Goal: Transaction & Acquisition: Purchase product/service

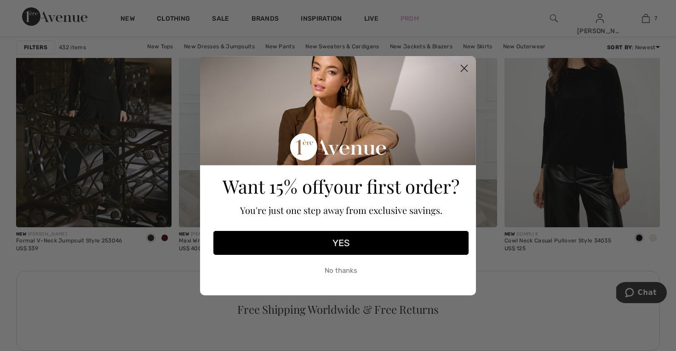
scroll to position [987, 0]
click at [465, 66] on circle "Close dialog" at bounding box center [464, 67] width 15 height 15
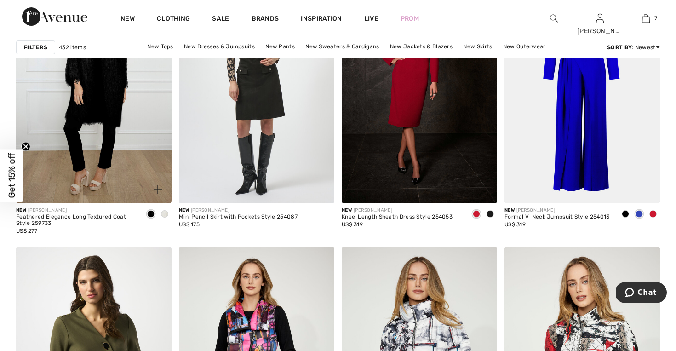
scroll to position [3571, 0]
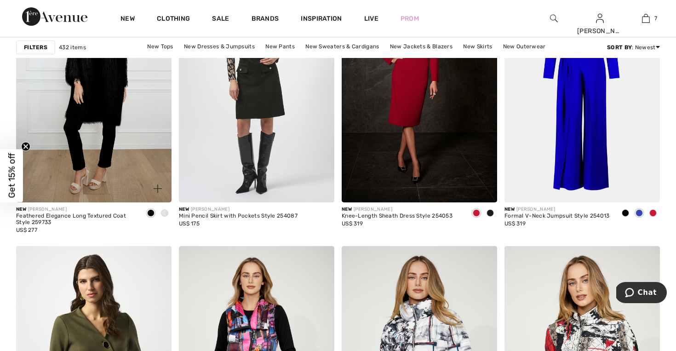
click at [107, 138] on img at bounding box center [94, 85] width 156 height 233
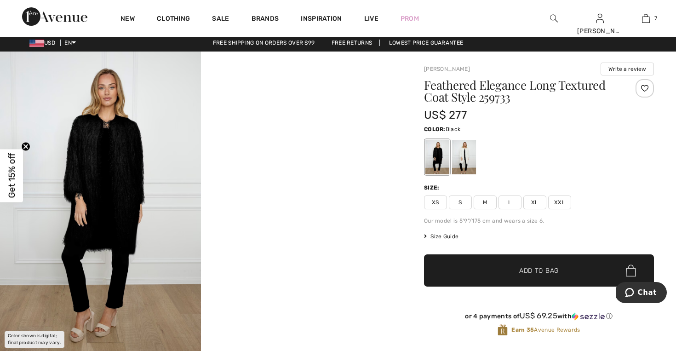
scroll to position [6, 0]
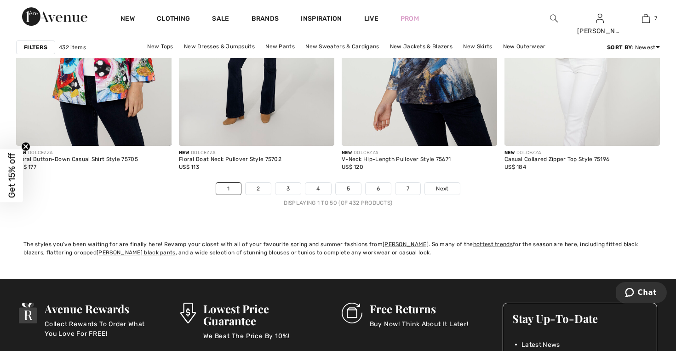
scroll to position [4181, 0]
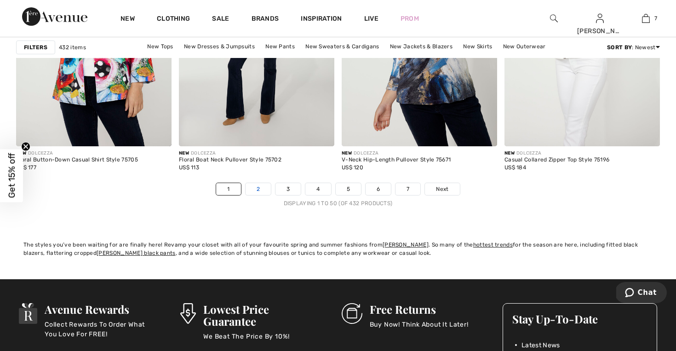
click at [258, 191] on link "2" at bounding box center [258, 189] width 25 height 12
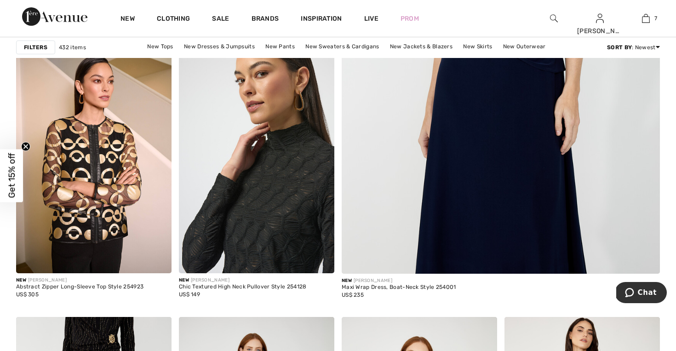
scroll to position [388, 0]
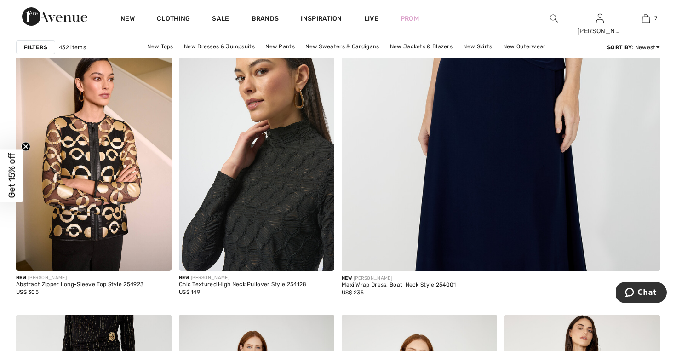
click at [279, 221] on img at bounding box center [257, 154] width 156 height 233
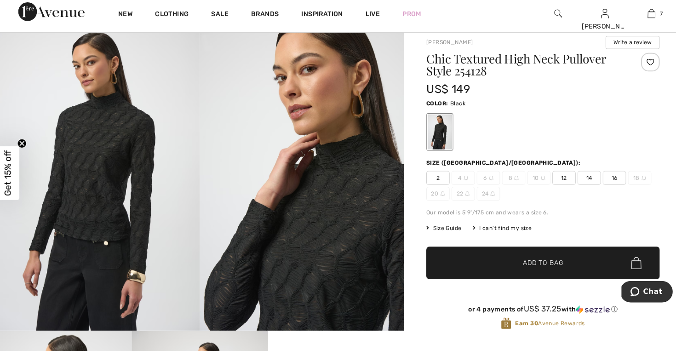
scroll to position [27, 0]
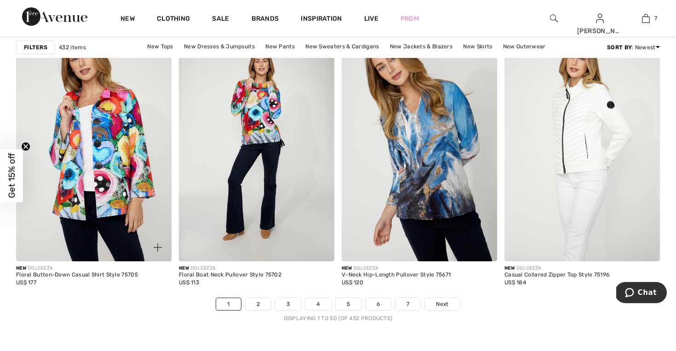
scroll to position [4067, 0]
click at [261, 302] on link "2" at bounding box center [258, 304] width 25 height 12
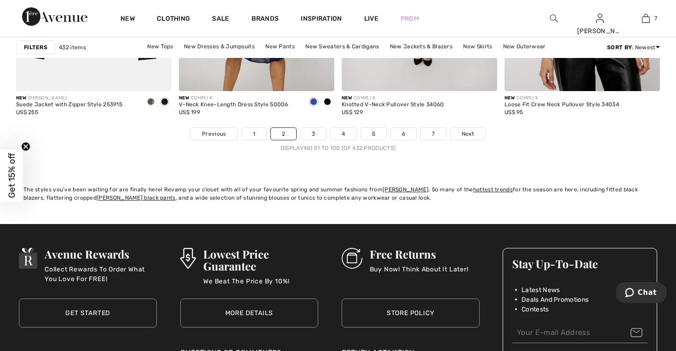
scroll to position [4253, 0]
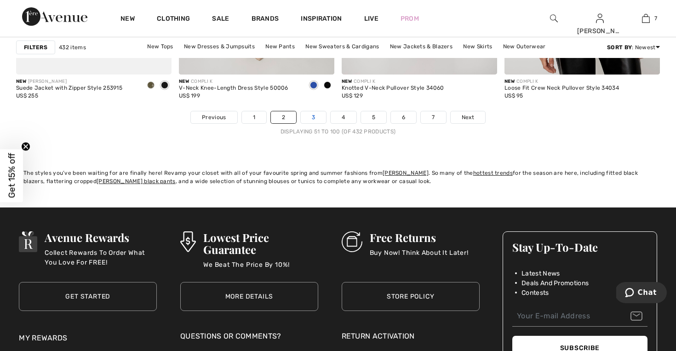
click at [316, 119] on link "3" at bounding box center [313, 117] width 25 height 12
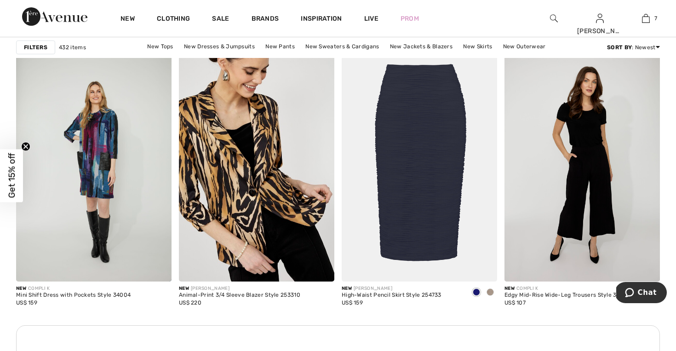
scroll to position [932, 0]
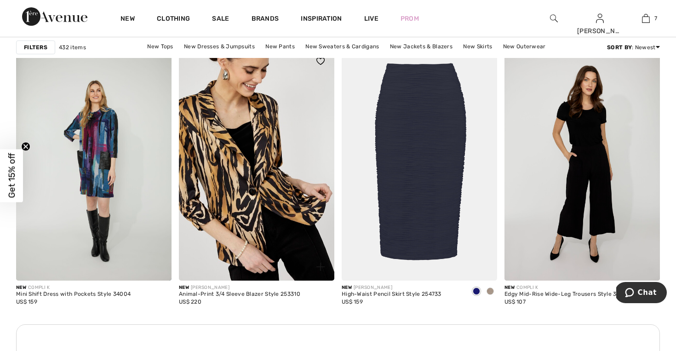
click at [251, 215] on img at bounding box center [257, 163] width 156 height 233
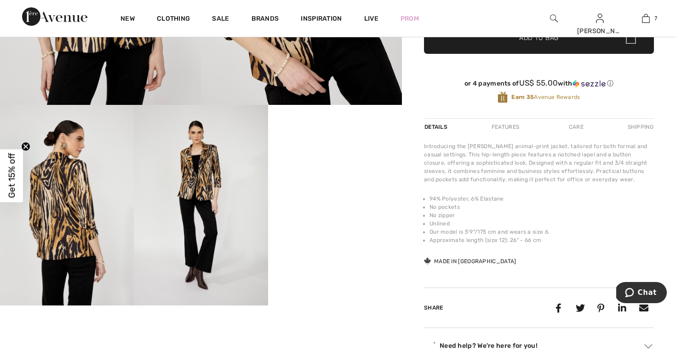
scroll to position [252, 0]
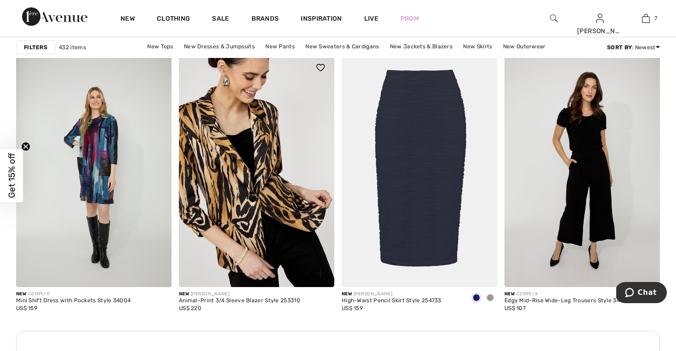
scroll to position [921, 0]
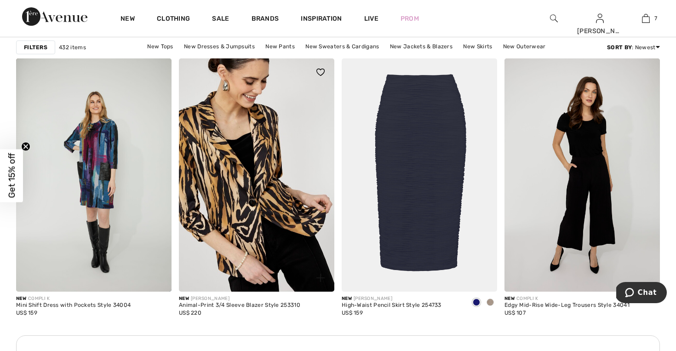
click at [263, 184] on img at bounding box center [257, 174] width 156 height 233
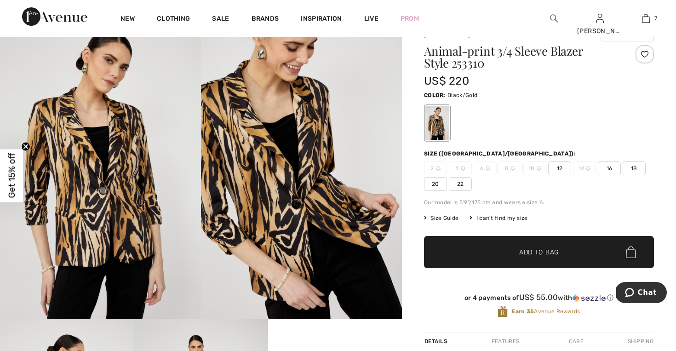
scroll to position [27, 0]
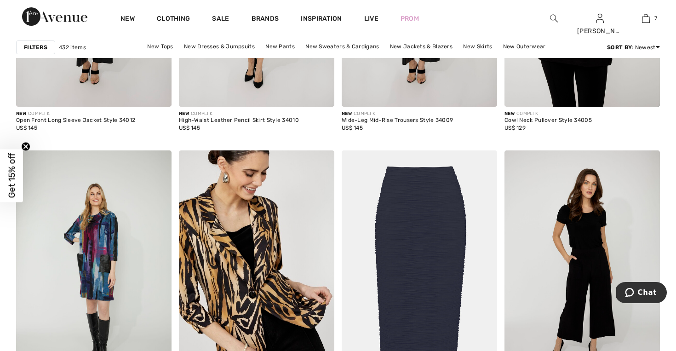
scroll to position [831, 0]
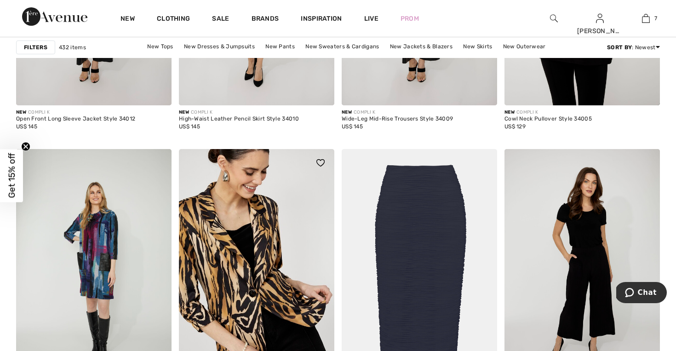
click at [253, 233] on img at bounding box center [257, 265] width 156 height 233
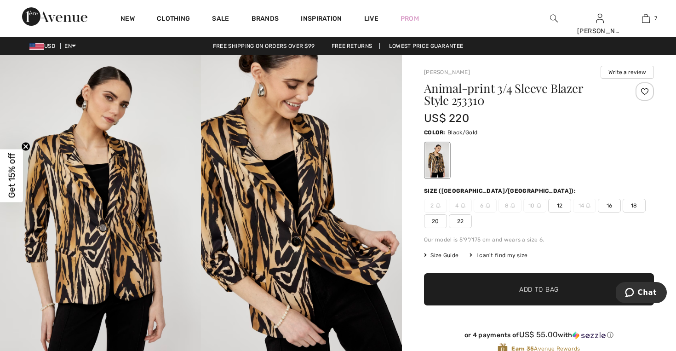
click at [612, 206] on span "16" at bounding box center [609, 206] width 23 height 14
click at [563, 297] on span "✔ Added to Bag Add to Bag" at bounding box center [539, 289] width 230 height 32
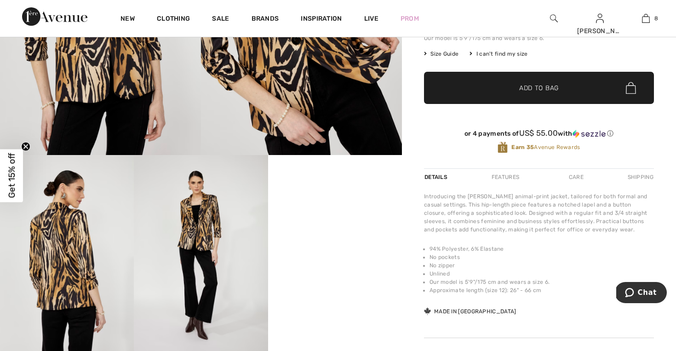
scroll to position [202, 0]
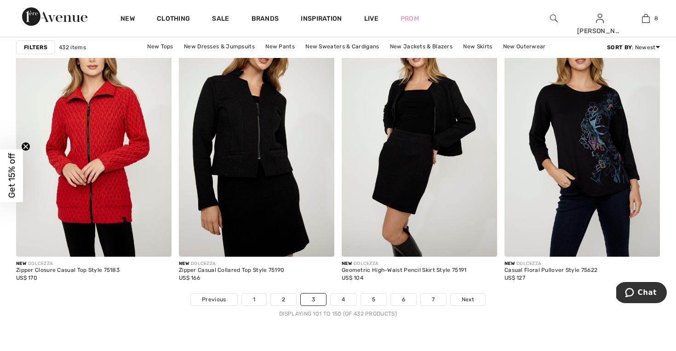
scroll to position [4065, 0]
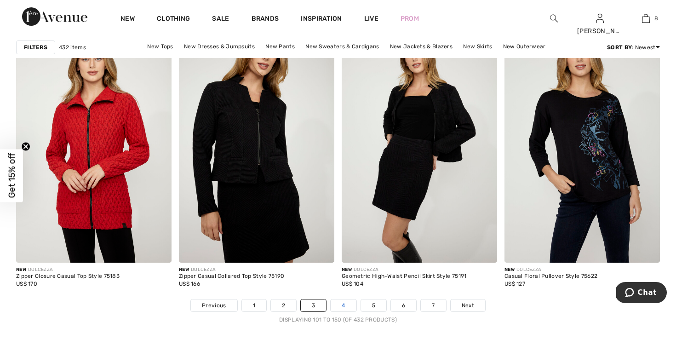
click at [344, 304] on link "4" at bounding box center [343, 306] width 25 height 12
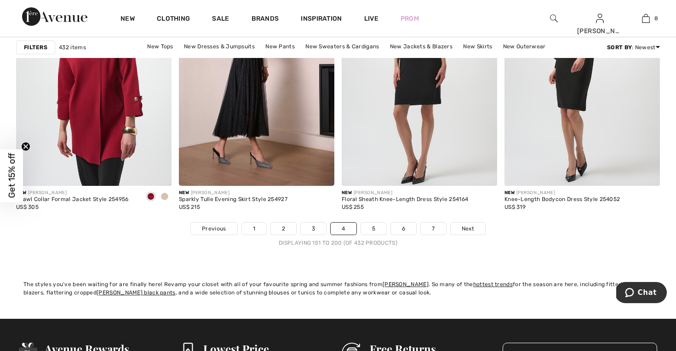
scroll to position [4158, 0]
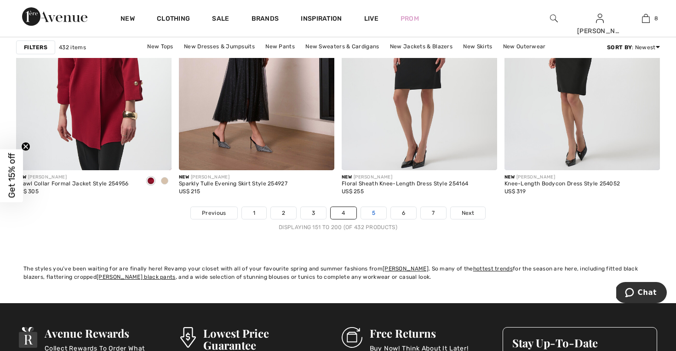
click at [377, 211] on link "5" at bounding box center [373, 213] width 25 height 12
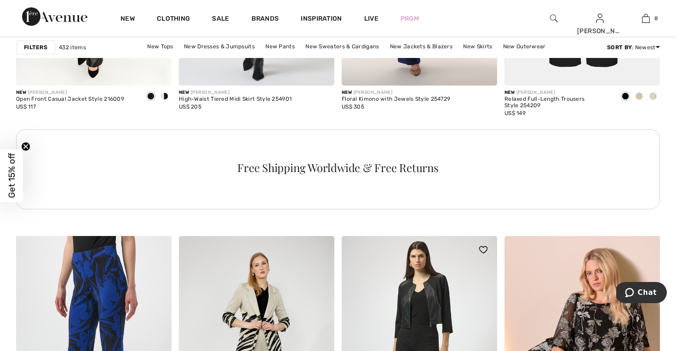
scroll to position [1181, 0]
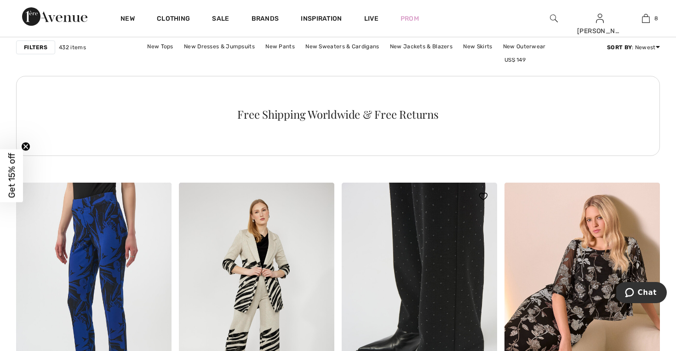
click at [441, 293] on img at bounding box center [420, 299] width 156 height 233
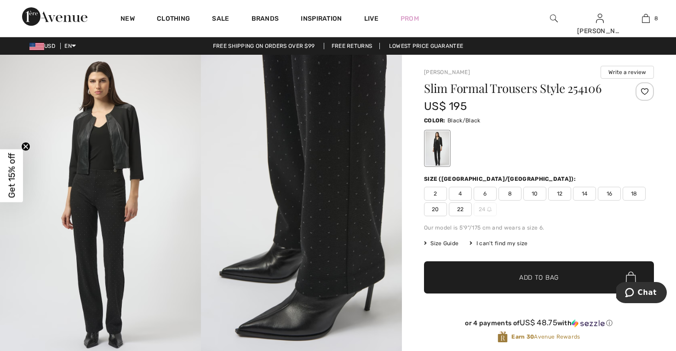
click at [110, 189] on img at bounding box center [100, 205] width 201 height 301
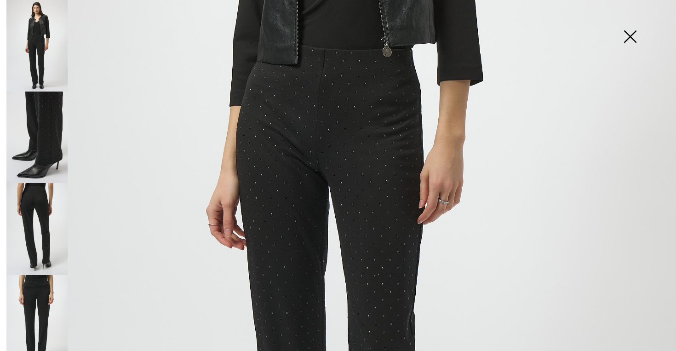
scroll to position [338, 0]
click at [354, 219] on img at bounding box center [338, 169] width 676 height 1014
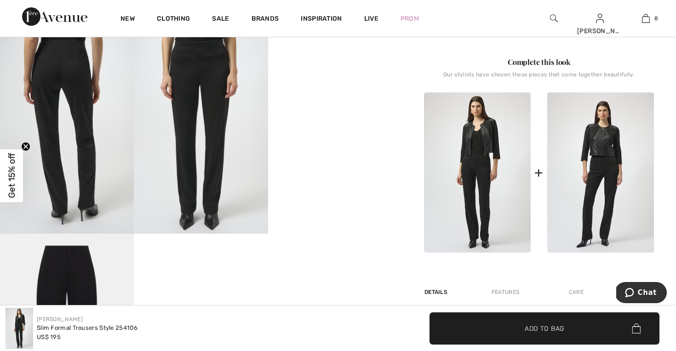
scroll to position [301, 0]
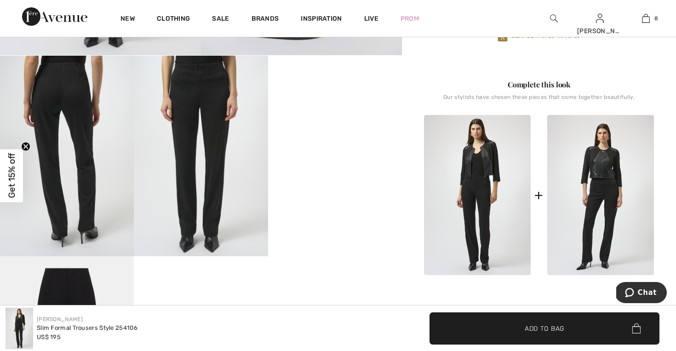
click at [342, 123] on video "Your browser does not support the video tag." at bounding box center [335, 89] width 134 height 67
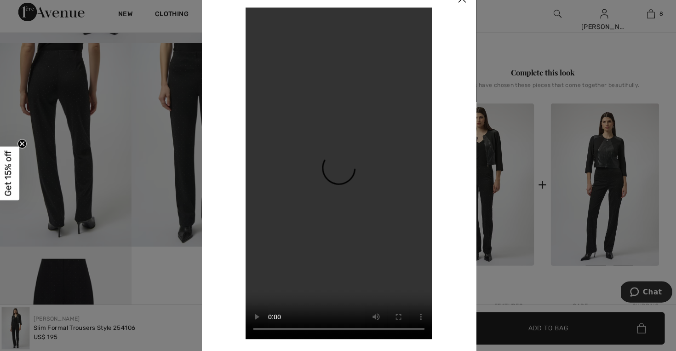
scroll to position [311, 0]
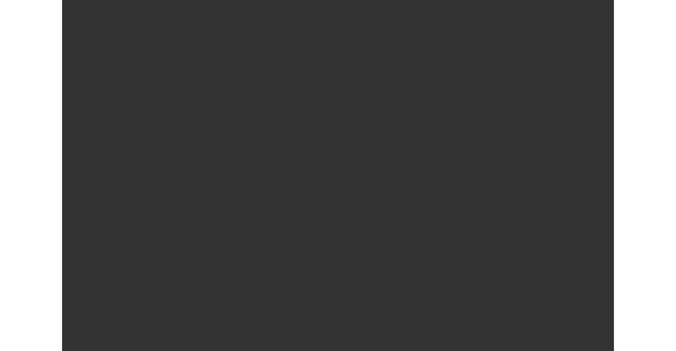
click at [440, 184] on div "Your browser does not support the video tag." at bounding box center [338, 175] width 226 height 327
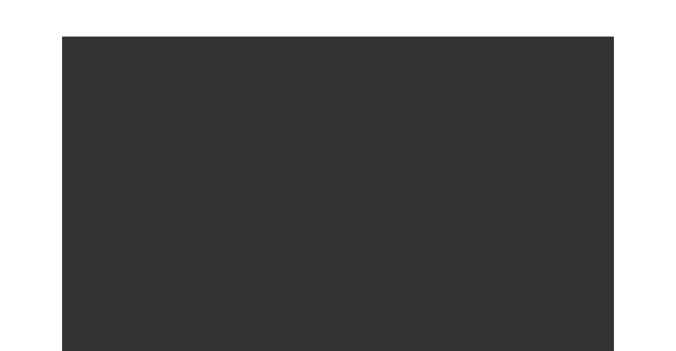
scroll to position [207, 0]
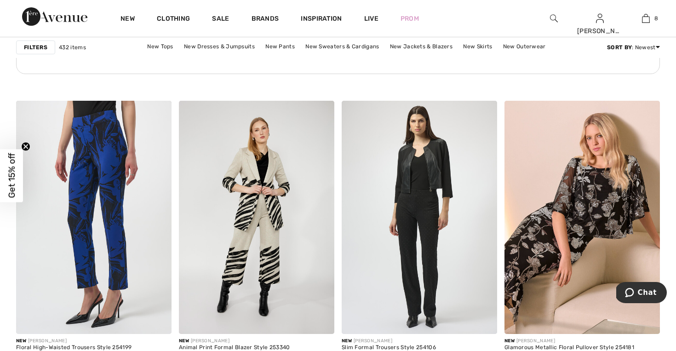
scroll to position [1266, 0]
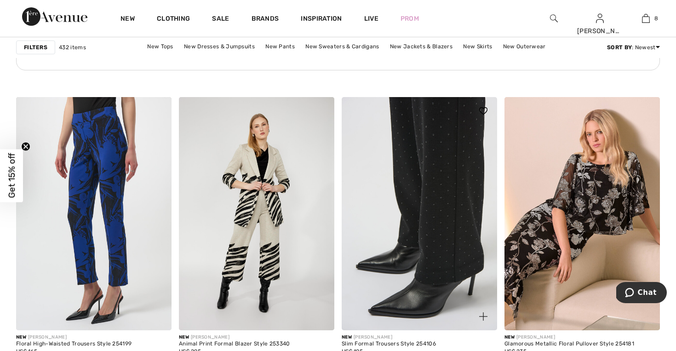
click at [427, 187] on img at bounding box center [420, 213] width 156 height 233
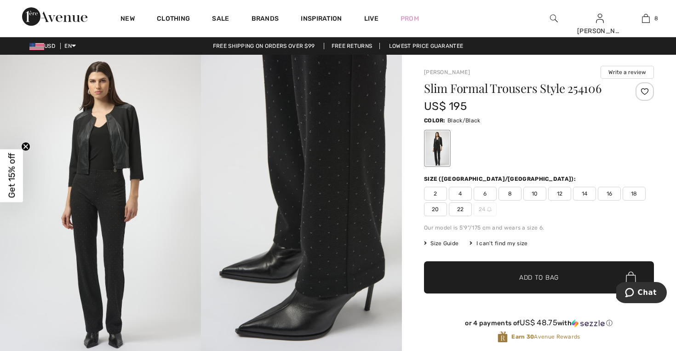
click at [562, 194] on span "12" at bounding box center [560, 194] width 23 height 14
click at [539, 278] on span "Add to Bag" at bounding box center [540, 278] width 40 height 10
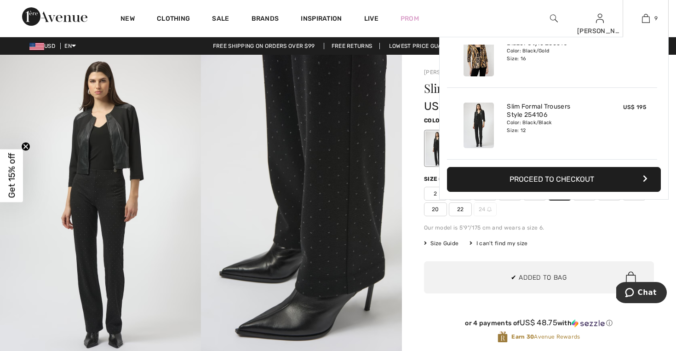
scroll to position [531, 0]
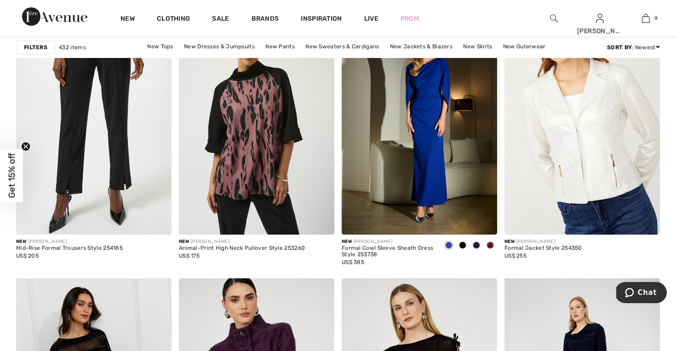
scroll to position [1635, 0]
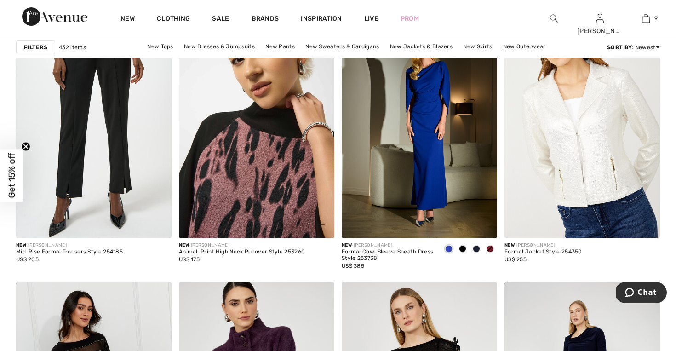
click at [263, 198] on img at bounding box center [257, 121] width 156 height 233
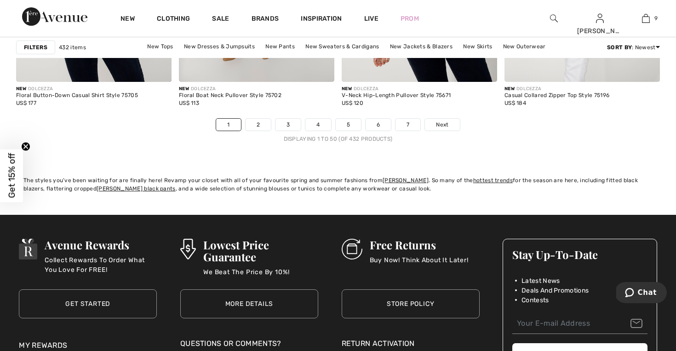
scroll to position [4244, 0]
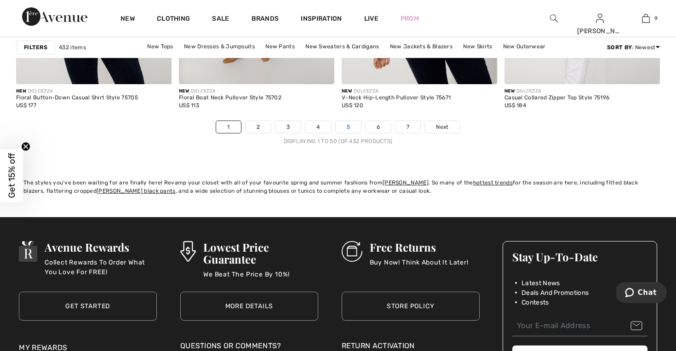
click at [352, 124] on link "5" at bounding box center [348, 127] width 25 height 12
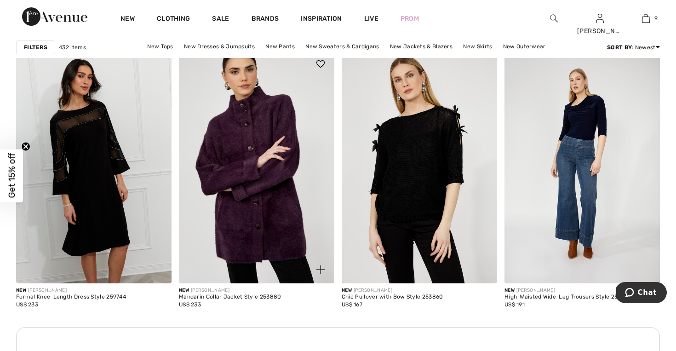
scroll to position [1868, 0]
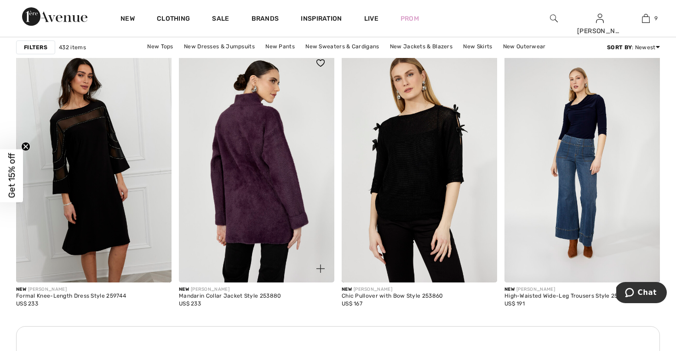
click at [281, 233] on img at bounding box center [257, 165] width 156 height 233
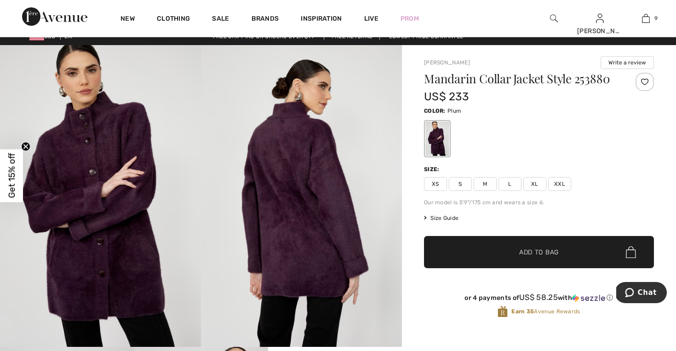
scroll to position [7, 0]
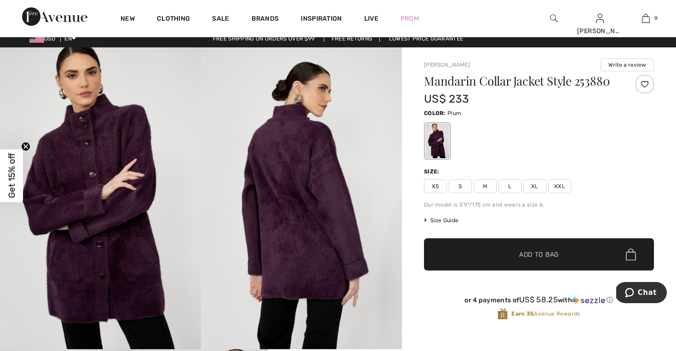
click at [535, 188] on span "XL" at bounding box center [535, 186] width 23 height 14
click at [533, 253] on span "Add to Bag" at bounding box center [540, 255] width 40 height 10
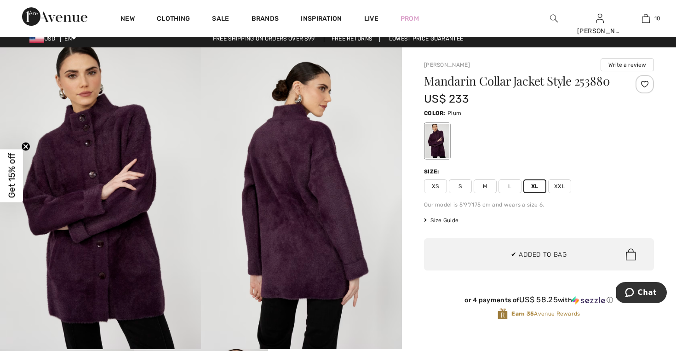
scroll to position [603, 0]
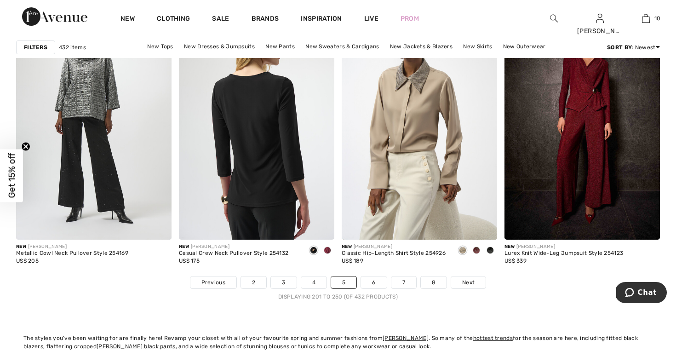
scroll to position [4089, 0]
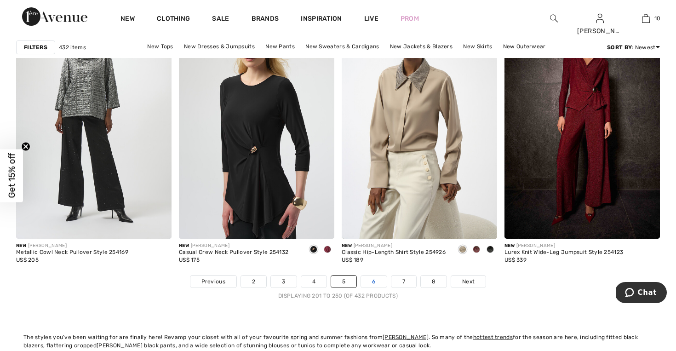
click at [377, 283] on link "6" at bounding box center [373, 282] width 25 height 12
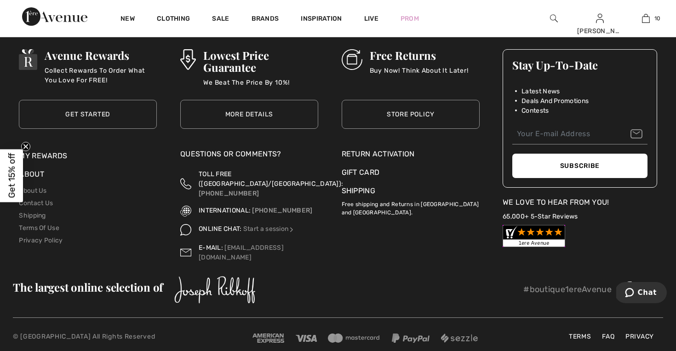
scroll to position [4428, 0]
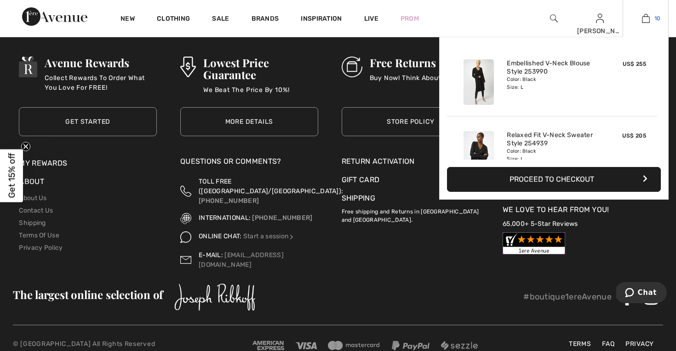
click at [652, 18] on link "10" at bounding box center [646, 18] width 45 height 11
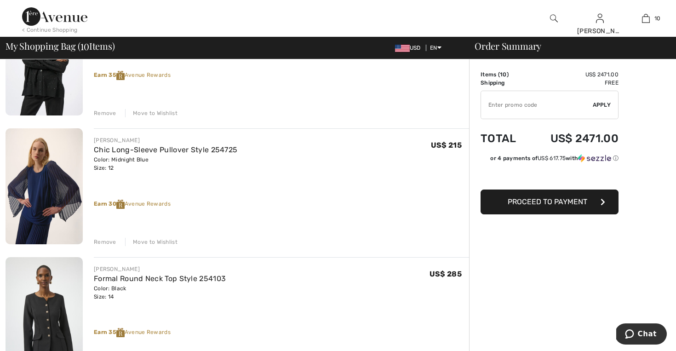
scroll to position [278, 0]
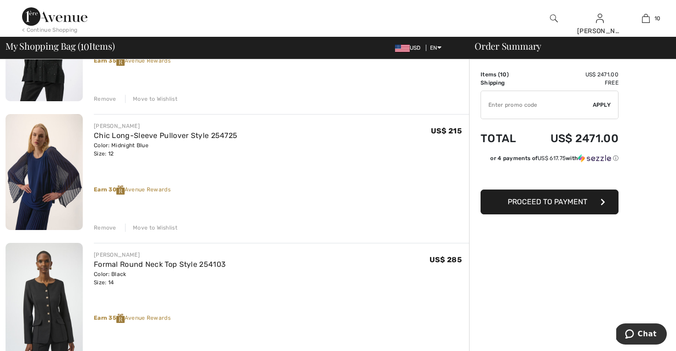
click at [109, 230] on div "Remove" at bounding box center [105, 228] width 23 height 8
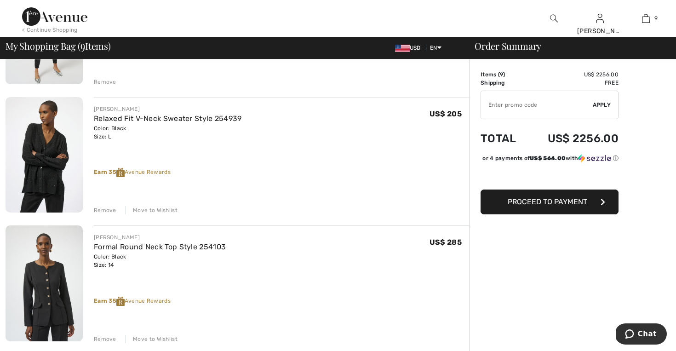
scroll to position [167, 0]
